Goal: Transaction & Acquisition: Purchase product/service

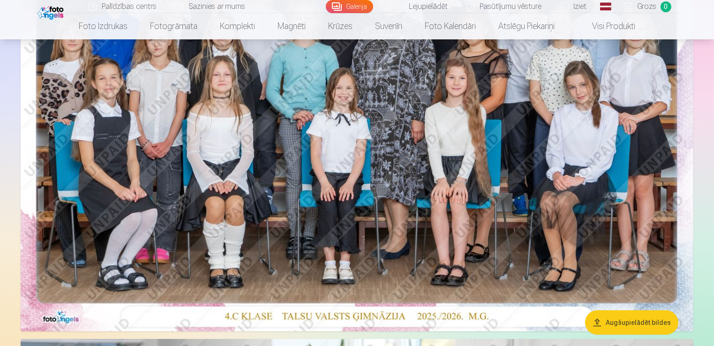
scroll to position [222, 0]
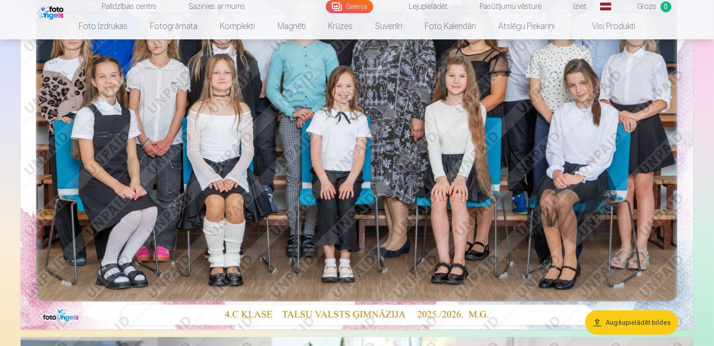
click at [452, 244] on img at bounding box center [357, 105] width 673 height 449
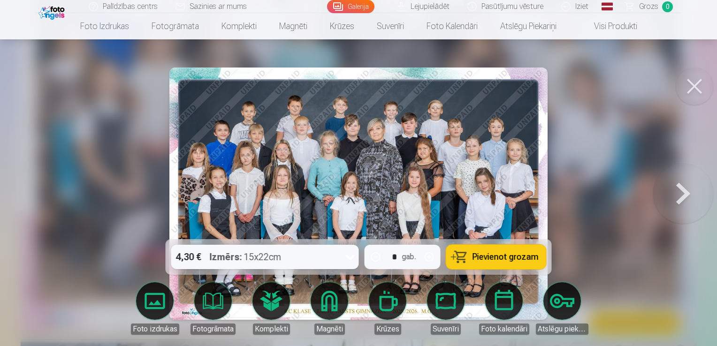
click at [479, 253] on span "Pievienot grozam" at bounding box center [505, 257] width 66 height 8
click at [691, 193] on button at bounding box center [683, 194] width 60 height 72
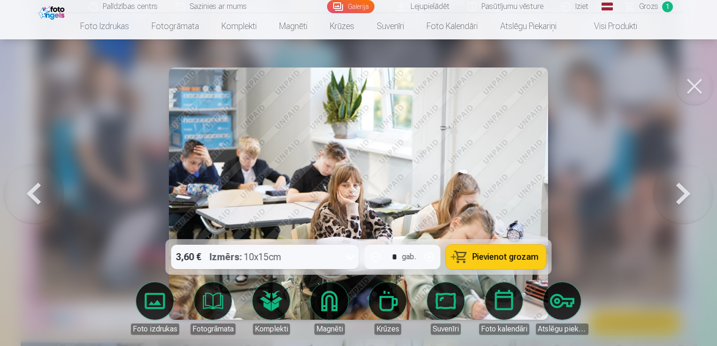
click at [691, 193] on button at bounding box center [683, 194] width 60 height 72
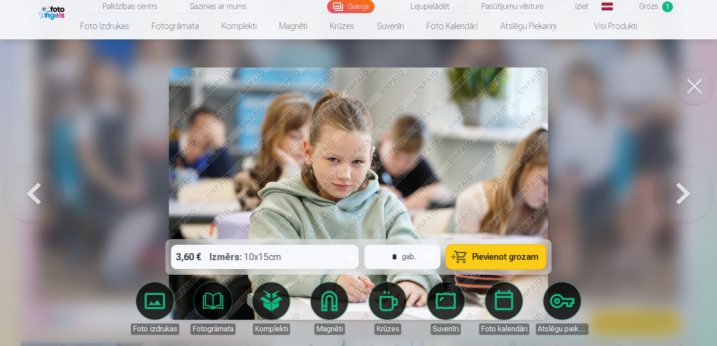
click at [691, 193] on button at bounding box center [683, 194] width 60 height 72
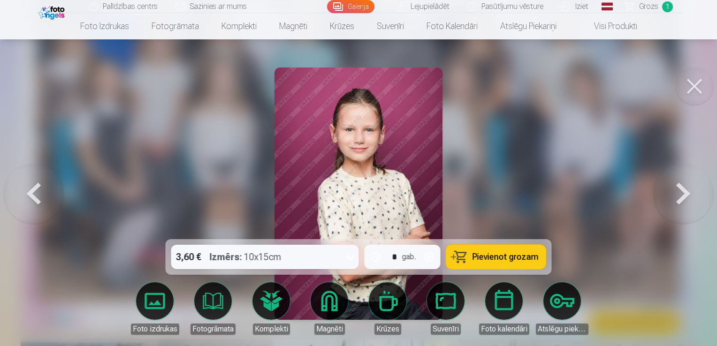
click at [515, 259] on span "Pievienot grozam" at bounding box center [505, 257] width 66 height 8
click at [686, 201] on button at bounding box center [683, 194] width 60 height 72
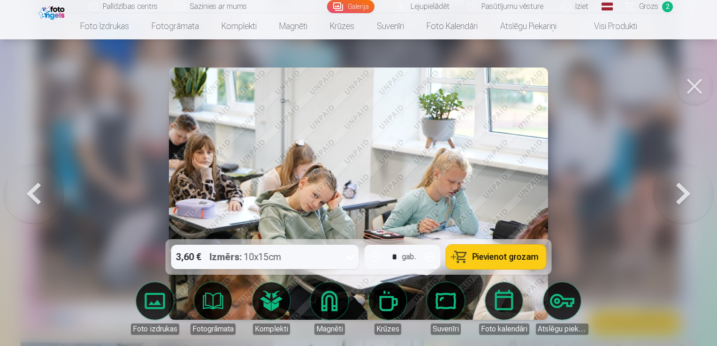
click at [686, 201] on button at bounding box center [683, 194] width 60 height 72
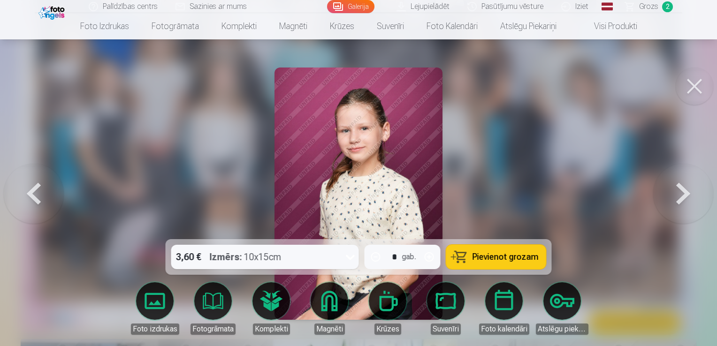
click at [686, 201] on button at bounding box center [683, 194] width 60 height 72
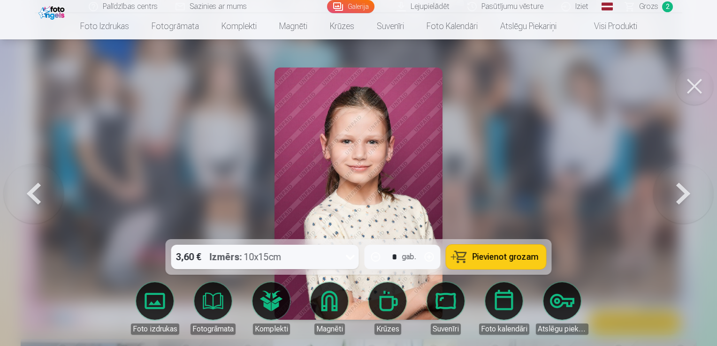
click at [524, 254] on span "Pievienot grozam" at bounding box center [505, 257] width 66 height 8
click at [682, 201] on button at bounding box center [683, 194] width 60 height 72
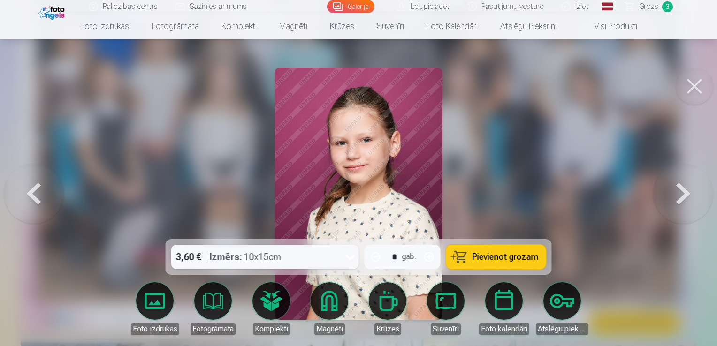
click at [682, 201] on button at bounding box center [683, 194] width 60 height 72
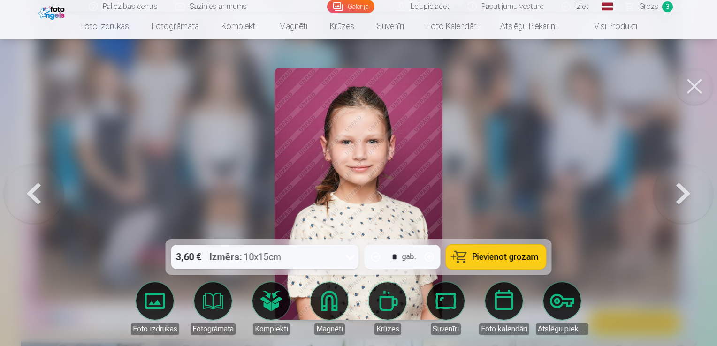
click at [514, 258] on span "Pievienot grozam" at bounding box center [505, 257] width 66 height 8
click at [683, 195] on button at bounding box center [683, 194] width 60 height 72
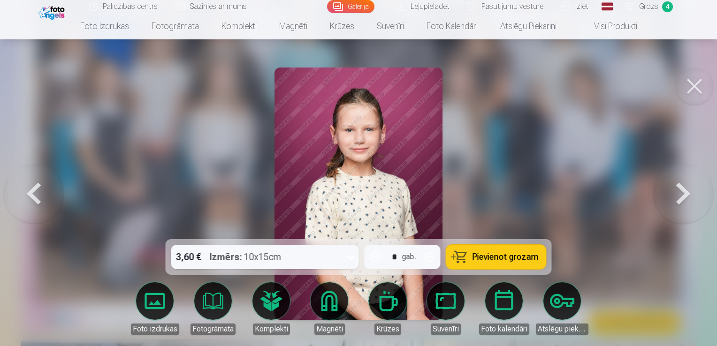
click at [683, 195] on button at bounding box center [683, 194] width 60 height 72
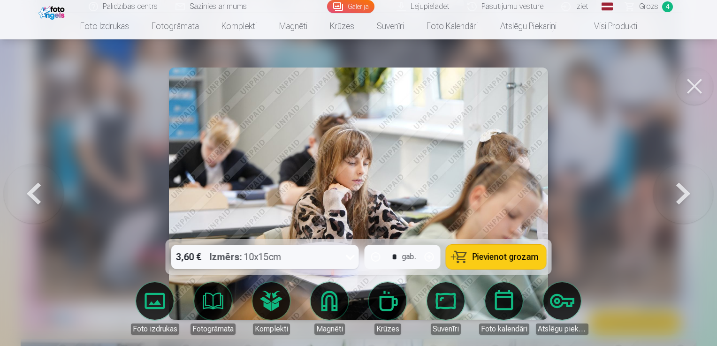
click at [683, 195] on button at bounding box center [683, 194] width 60 height 72
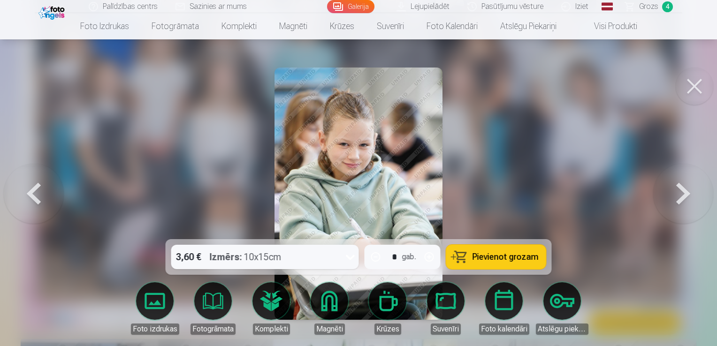
click at [683, 195] on button at bounding box center [683, 194] width 60 height 72
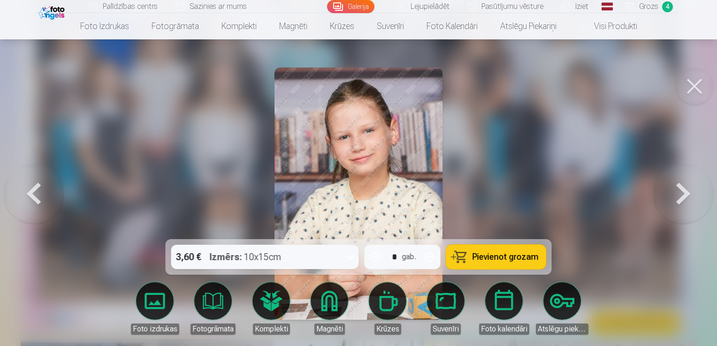
click at [683, 195] on button at bounding box center [683, 194] width 60 height 72
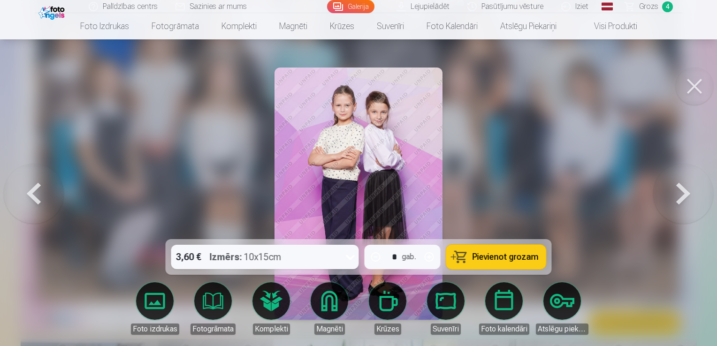
click at [683, 195] on button at bounding box center [683, 194] width 60 height 72
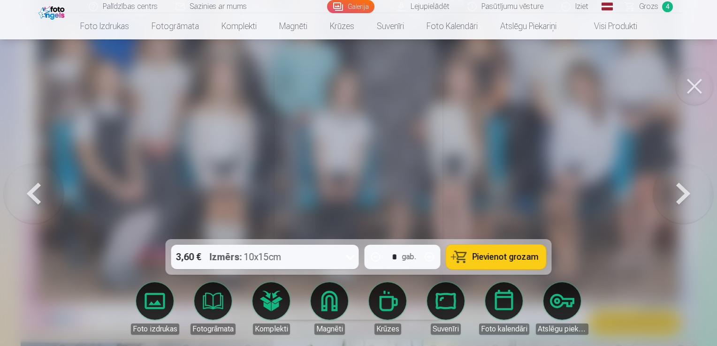
click at [683, 195] on button at bounding box center [683, 194] width 60 height 72
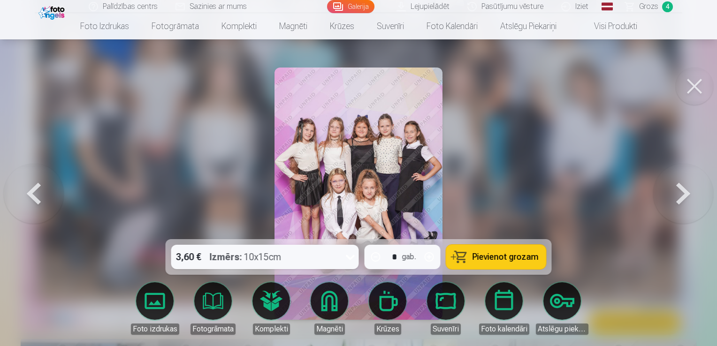
click at [683, 195] on button at bounding box center [683, 194] width 60 height 72
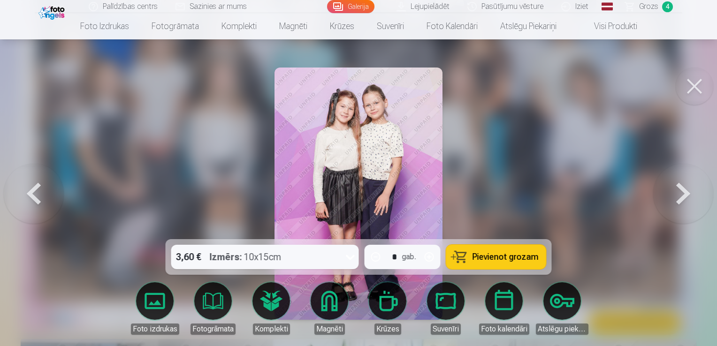
click at [36, 190] on button at bounding box center [34, 194] width 60 height 72
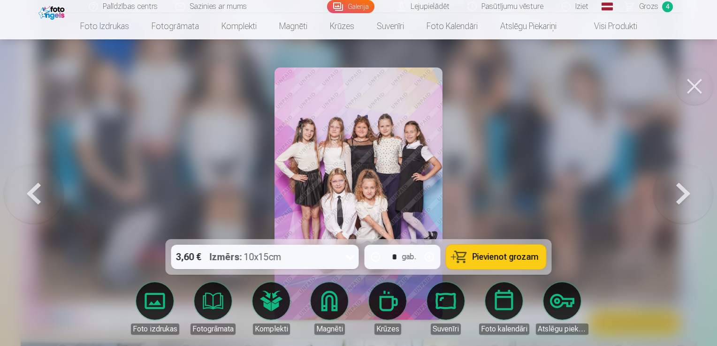
click at [483, 253] on span "Pievienot grozam" at bounding box center [505, 257] width 66 height 8
click at [680, 196] on button at bounding box center [683, 194] width 60 height 72
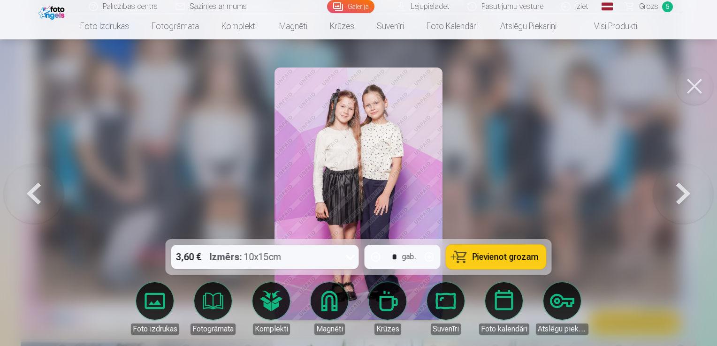
click at [515, 258] on span "Pievienot grozam" at bounding box center [505, 257] width 66 height 8
click at [689, 196] on button at bounding box center [683, 194] width 60 height 72
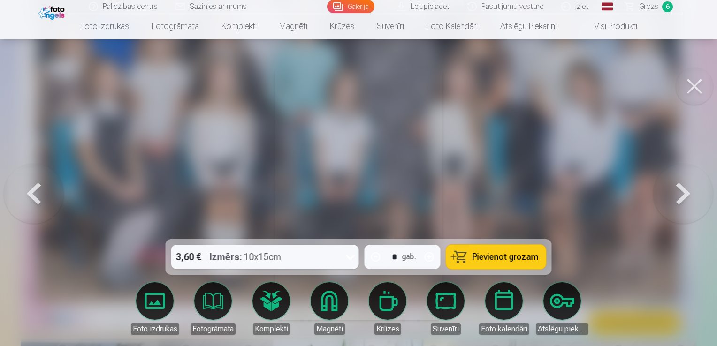
click at [689, 196] on button at bounding box center [683, 194] width 60 height 72
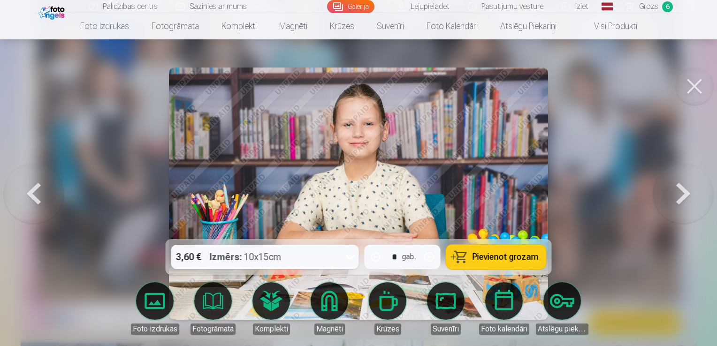
click at [517, 253] on span "Pievienot grozam" at bounding box center [505, 257] width 66 height 8
click at [690, 187] on button at bounding box center [683, 194] width 60 height 72
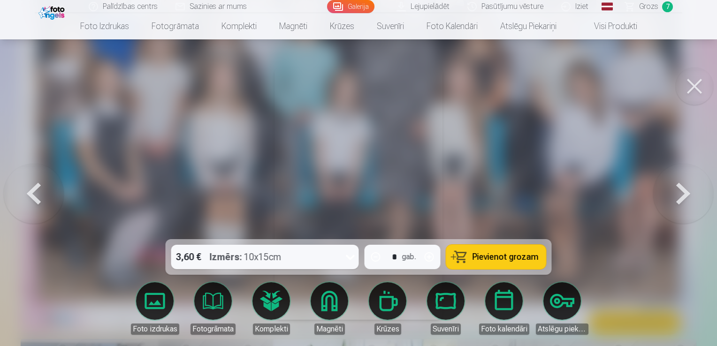
click at [690, 187] on button at bounding box center [683, 194] width 60 height 72
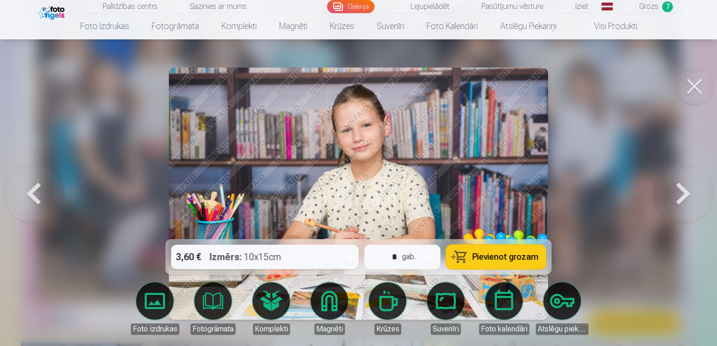
click at [514, 256] on span "Pievienot grozam" at bounding box center [505, 257] width 66 height 8
click at [681, 194] on button at bounding box center [683, 194] width 60 height 72
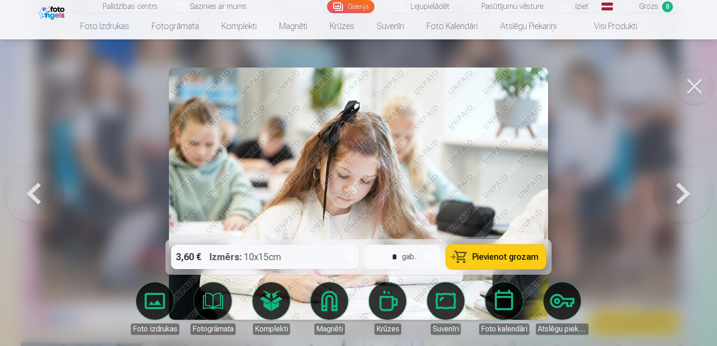
click at [681, 194] on button at bounding box center [683, 194] width 60 height 72
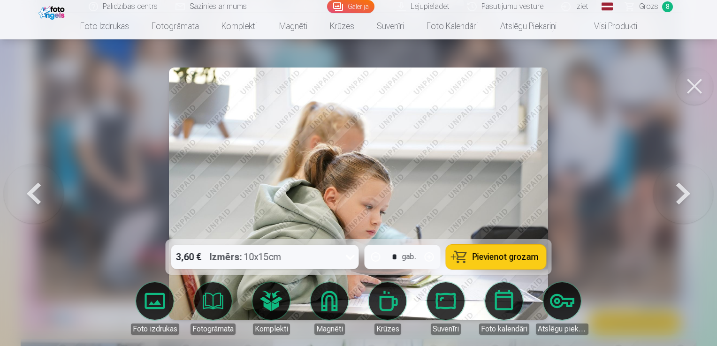
click at [681, 194] on button at bounding box center [683, 194] width 60 height 72
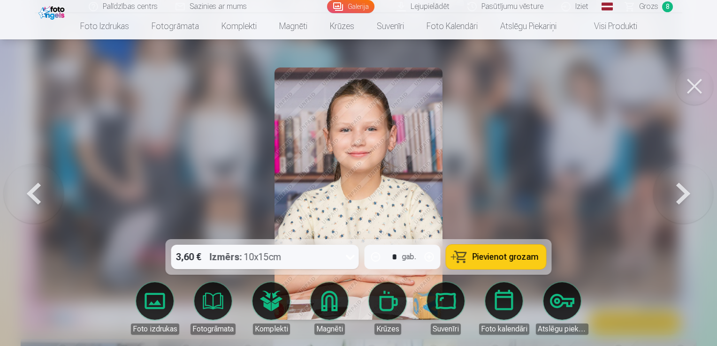
click at [681, 194] on button at bounding box center [683, 194] width 60 height 72
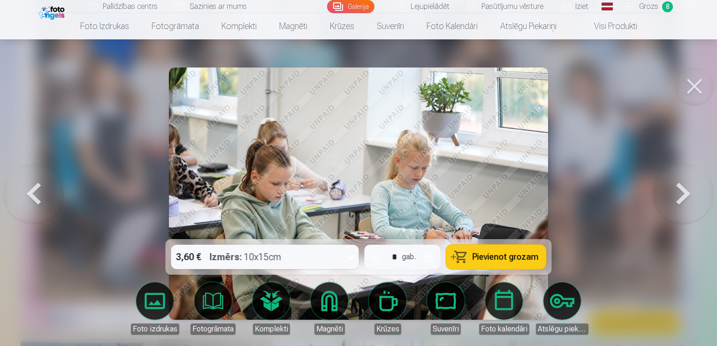
click at [681, 194] on button at bounding box center [683, 194] width 60 height 72
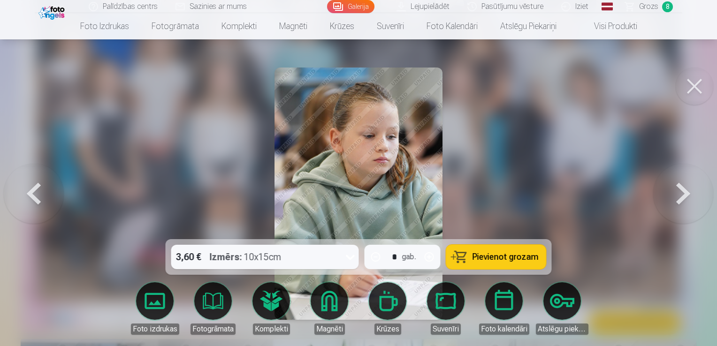
click at [681, 194] on button at bounding box center [683, 194] width 60 height 72
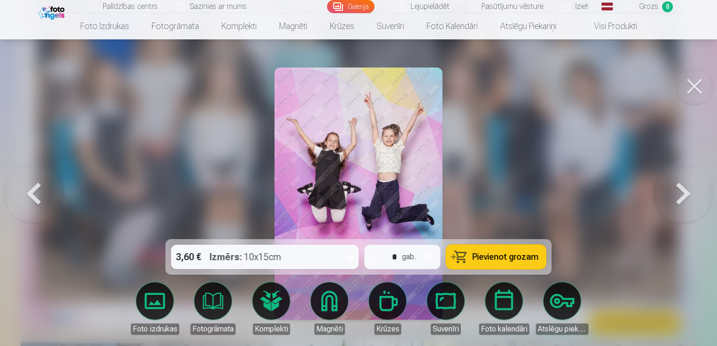
click at [681, 194] on button at bounding box center [683, 194] width 60 height 72
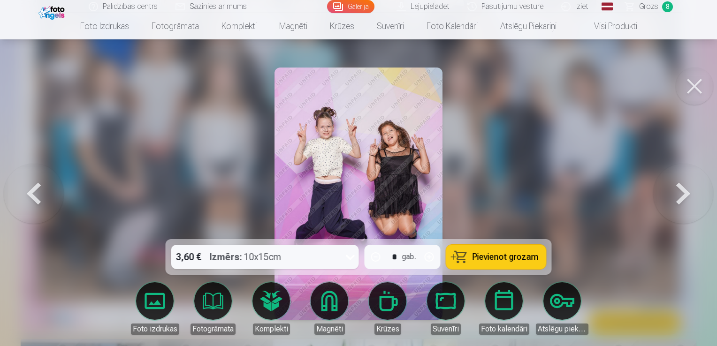
click at [681, 194] on button at bounding box center [683, 194] width 60 height 72
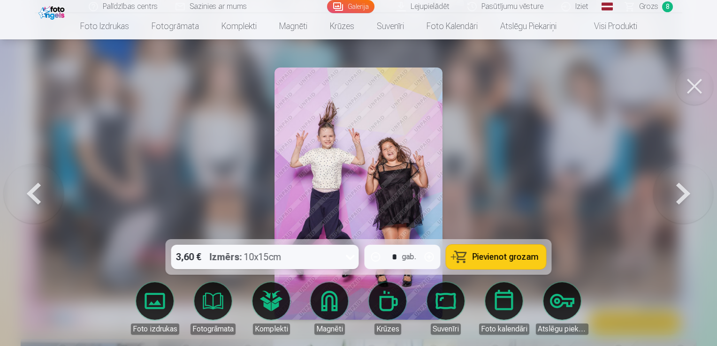
click at [681, 194] on button at bounding box center [683, 194] width 60 height 72
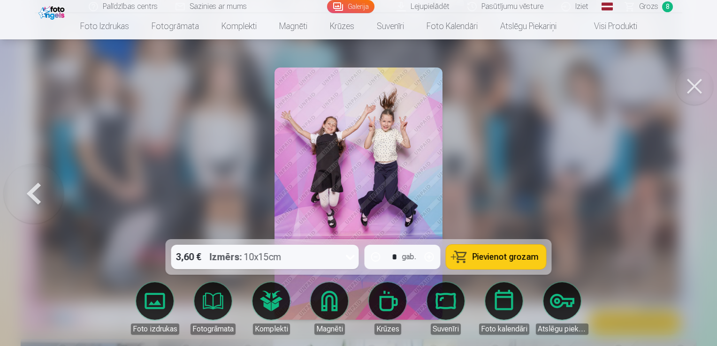
click at [681, 194] on div at bounding box center [358, 173] width 717 height 346
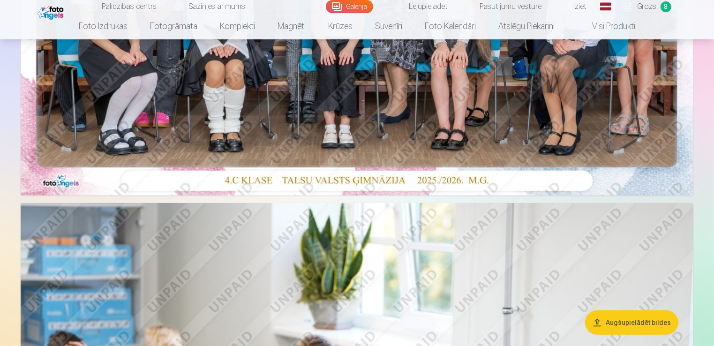
scroll to position [357, 0]
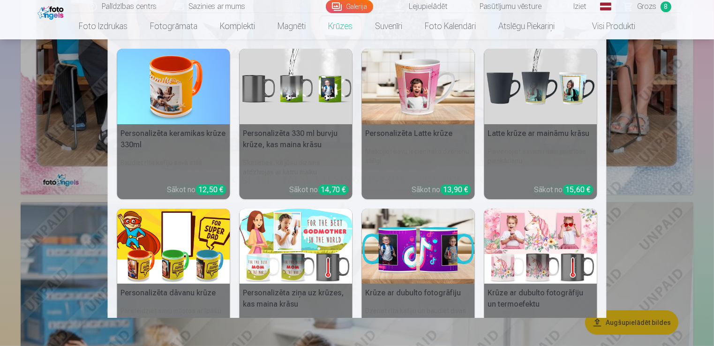
click at [340, 20] on link "Krūzes" at bounding box center [340, 26] width 47 height 26
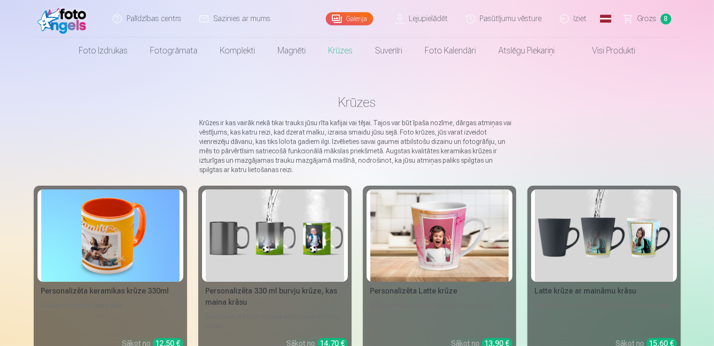
click at [137, 227] on img at bounding box center [110, 236] width 138 height 92
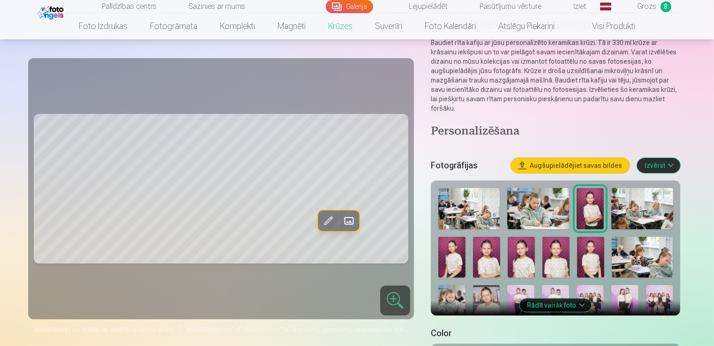
scroll to position [75, 0]
click at [565, 298] on button "Rādīt vairāk foto" at bounding box center [556, 304] width 72 height 13
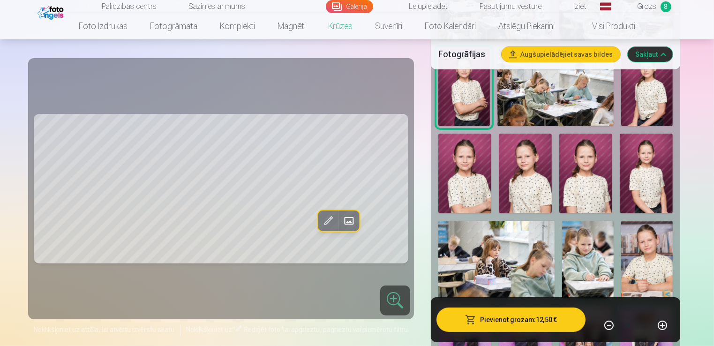
scroll to position [298, 0]
click at [585, 242] on img at bounding box center [588, 259] width 52 height 78
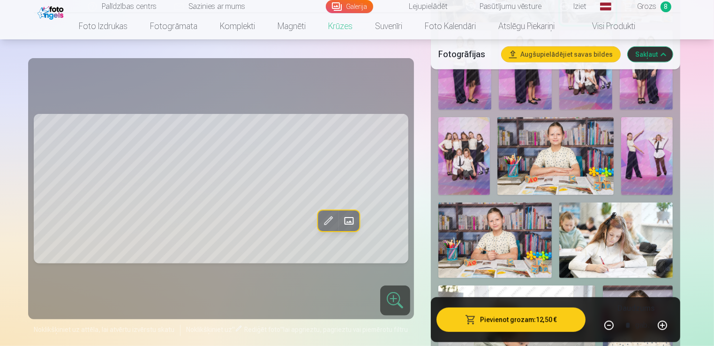
scroll to position [574, 0]
click at [559, 142] on img at bounding box center [556, 155] width 116 height 77
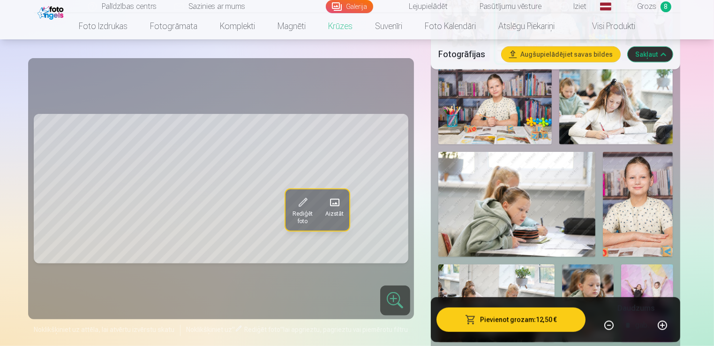
scroll to position [706, 0]
click at [632, 196] on img at bounding box center [638, 204] width 70 height 105
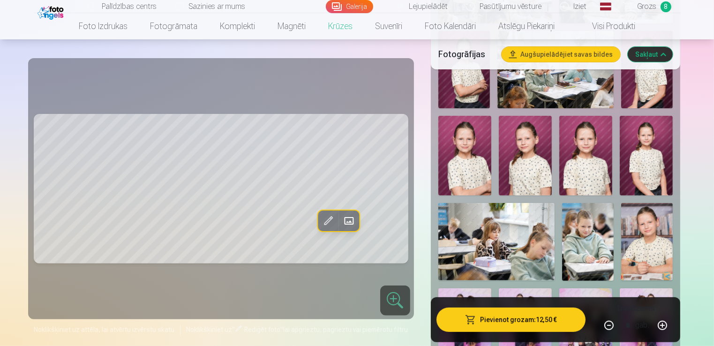
scroll to position [315, 0]
click at [584, 157] on img at bounding box center [586, 156] width 53 height 80
click at [449, 149] on img at bounding box center [465, 156] width 53 height 80
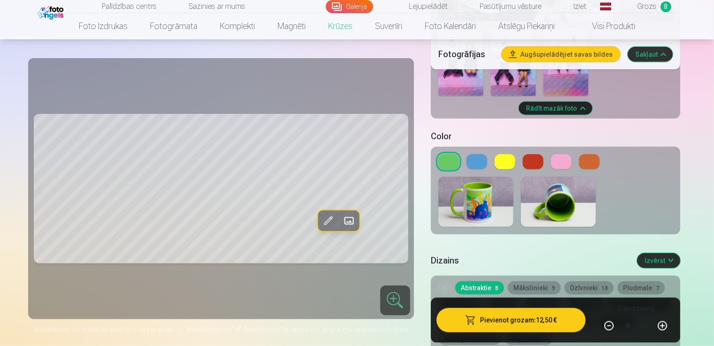
scroll to position [1030, 0]
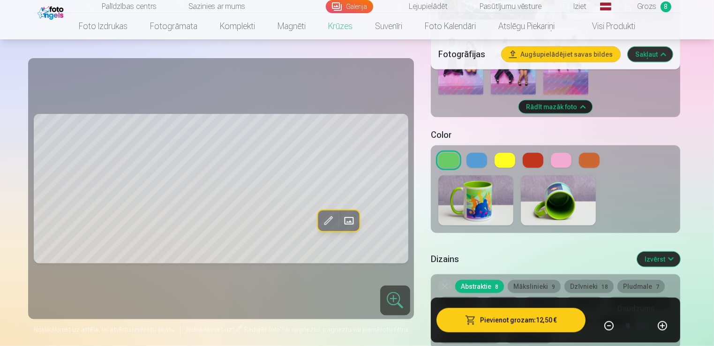
click at [563, 153] on button at bounding box center [561, 160] width 21 height 15
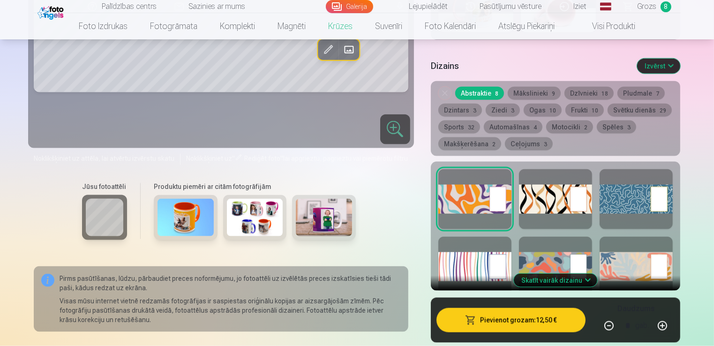
scroll to position [1240, 0]
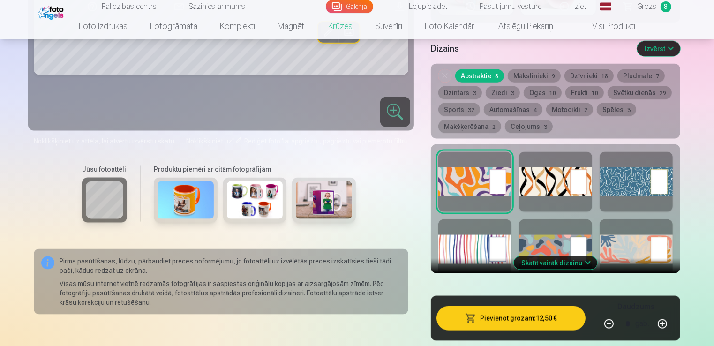
click at [486, 239] on div at bounding box center [475, 250] width 73 height 60
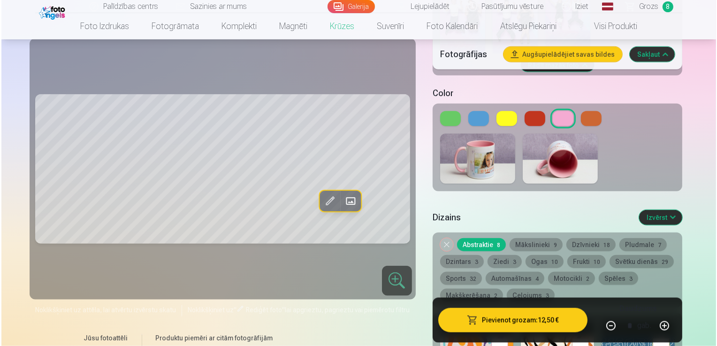
scroll to position [1116, 0]
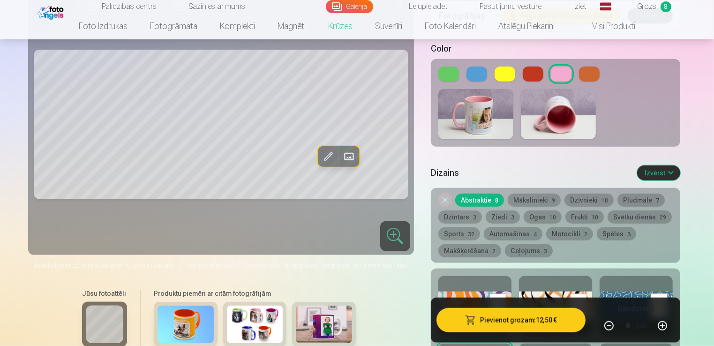
click at [540, 330] on button "Pievienot grozam : 12,50 €" at bounding box center [512, 320] width 150 height 24
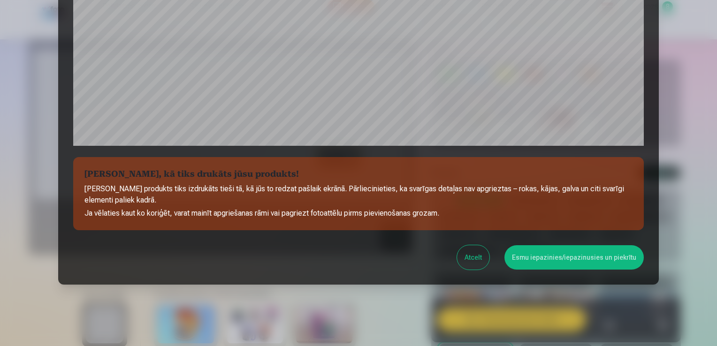
scroll to position [329, 0]
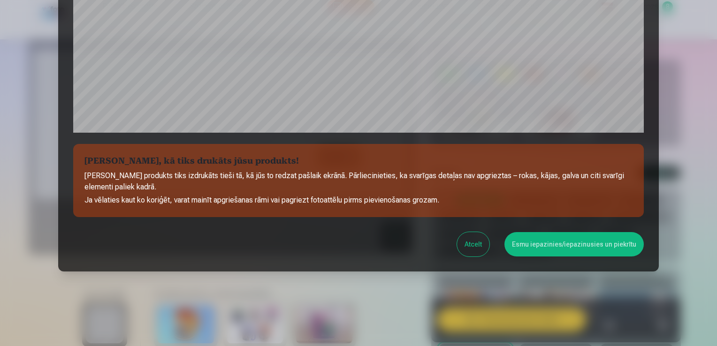
click at [562, 244] on button "Esmu iepazinies/iepazinusies un piekrītu" at bounding box center [573, 244] width 139 height 24
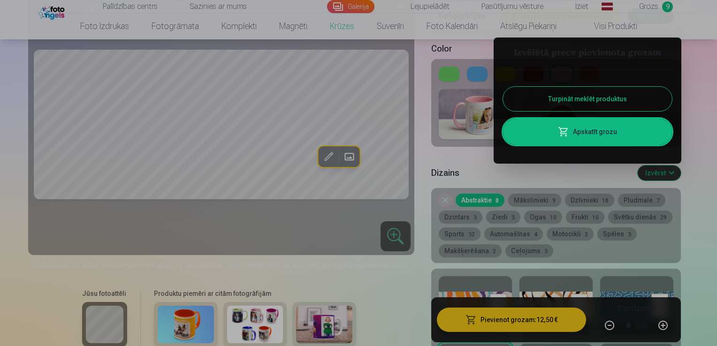
click at [601, 131] on link "Apskatīt grozu" at bounding box center [587, 132] width 169 height 26
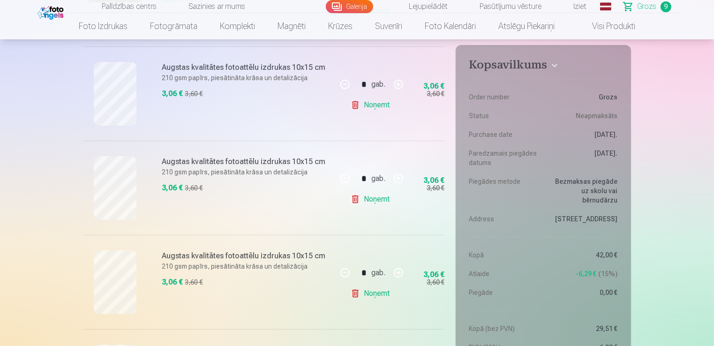
scroll to position [279, 0]
click at [380, 200] on link "Noņemt" at bounding box center [372, 199] width 43 height 19
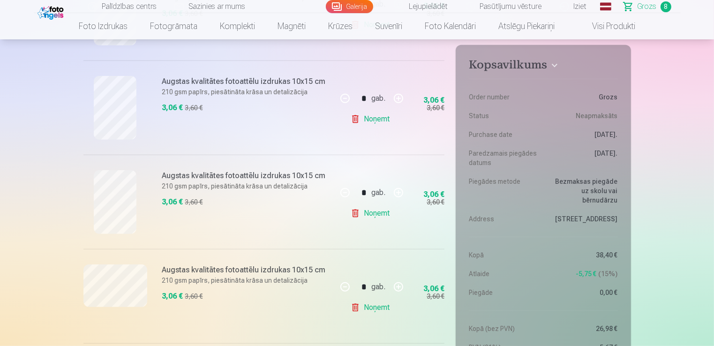
scroll to position [452, 0]
click at [375, 219] on link "Noņemt" at bounding box center [372, 214] width 43 height 19
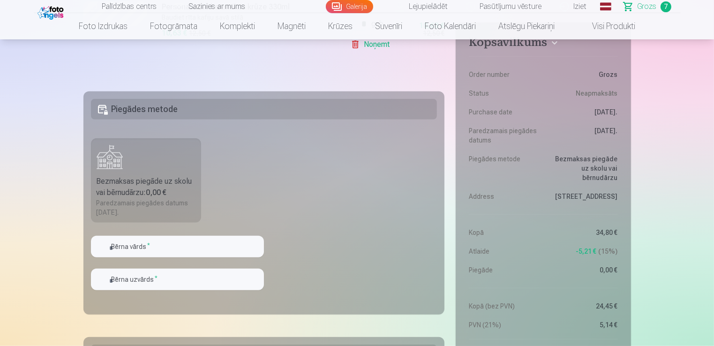
scroll to position [803, 0]
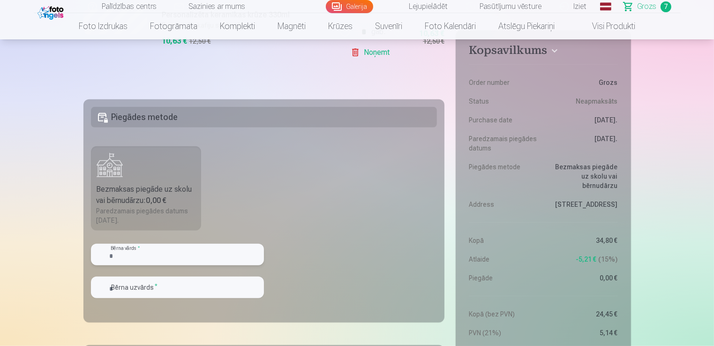
click at [209, 256] on input "text" at bounding box center [177, 255] width 173 height 22
type input "*"
type input "****"
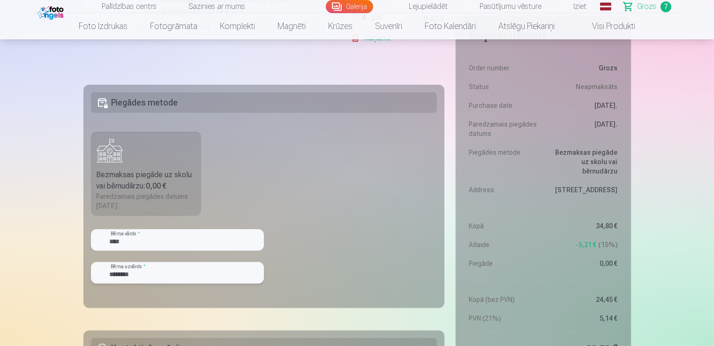
scroll to position [818, 0]
type input "********"
click at [126, 243] on input "****" at bounding box center [177, 240] width 173 height 22
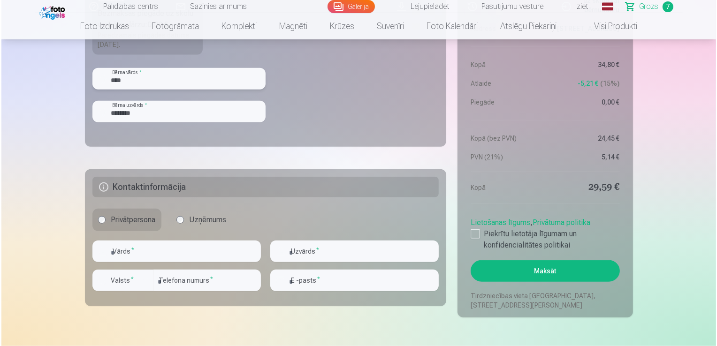
scroll to position [980, 0]
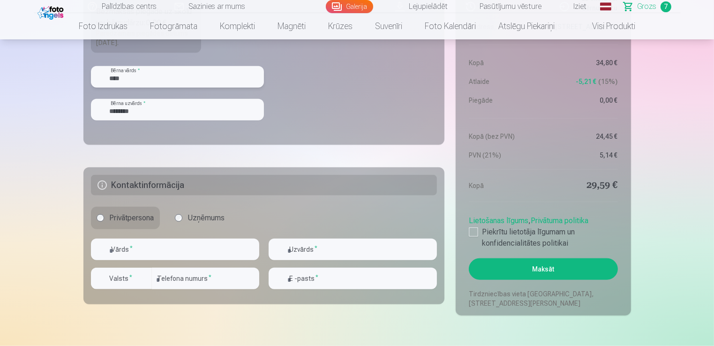
type input "****"
click at [118, 255] on input "text" at bounding box center [175, 250] width 168 height 22
type input "*****"
type input "********"
click at [143, 278] on div "button" at bounding box center [144, 278] width 11 height 11
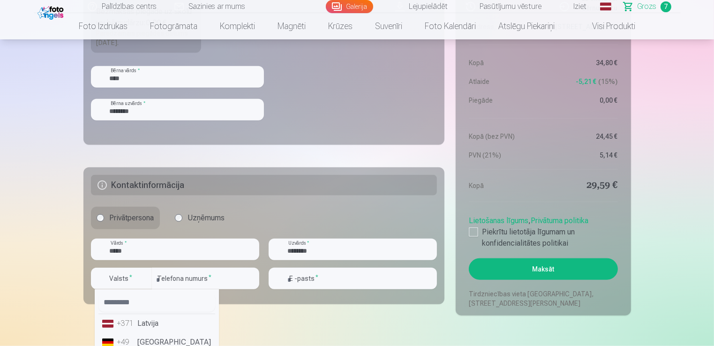
click at [149, 324] on li "+371 Latvija" at bounding box center [157, 323] width 117 height 19
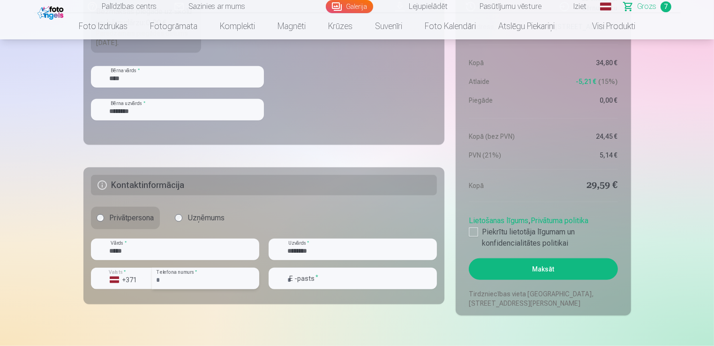
click at [174, 277] on input "number" at bounding box center [205, 279] width 107 height 22
type input "********"
click at [343, 275] on input "email" at bounding box center [353, 279] width 168 height 22
type input "**********"
click at [475, 232] on div at bounding box center [473, 232] width 9 height 9
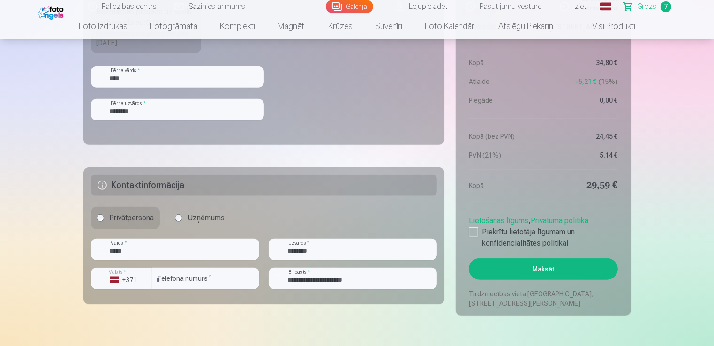
click at [523, 266] on button "Maksāt" at bounding box center [543, 269] width 149 height 22
